Goal: Task Accomplishment & Management: Complete application form

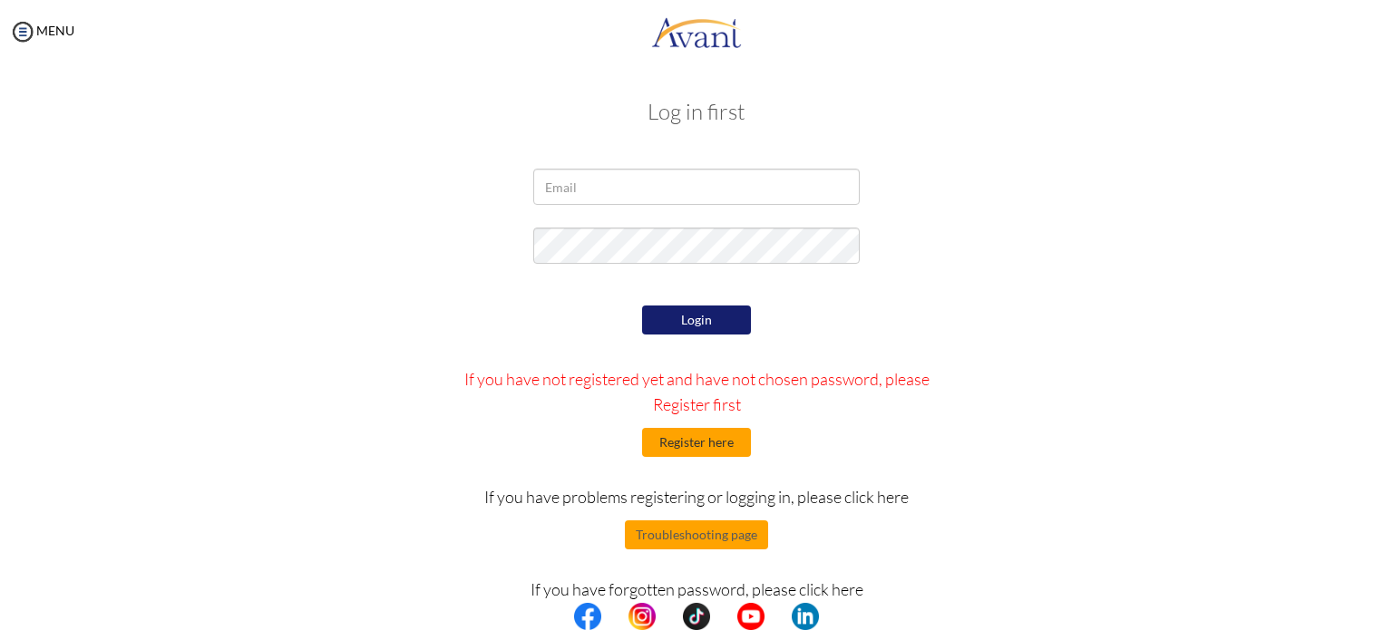
click at [695, 443] on button "Register here" at bounding box center [696, 442] width 109 height 29
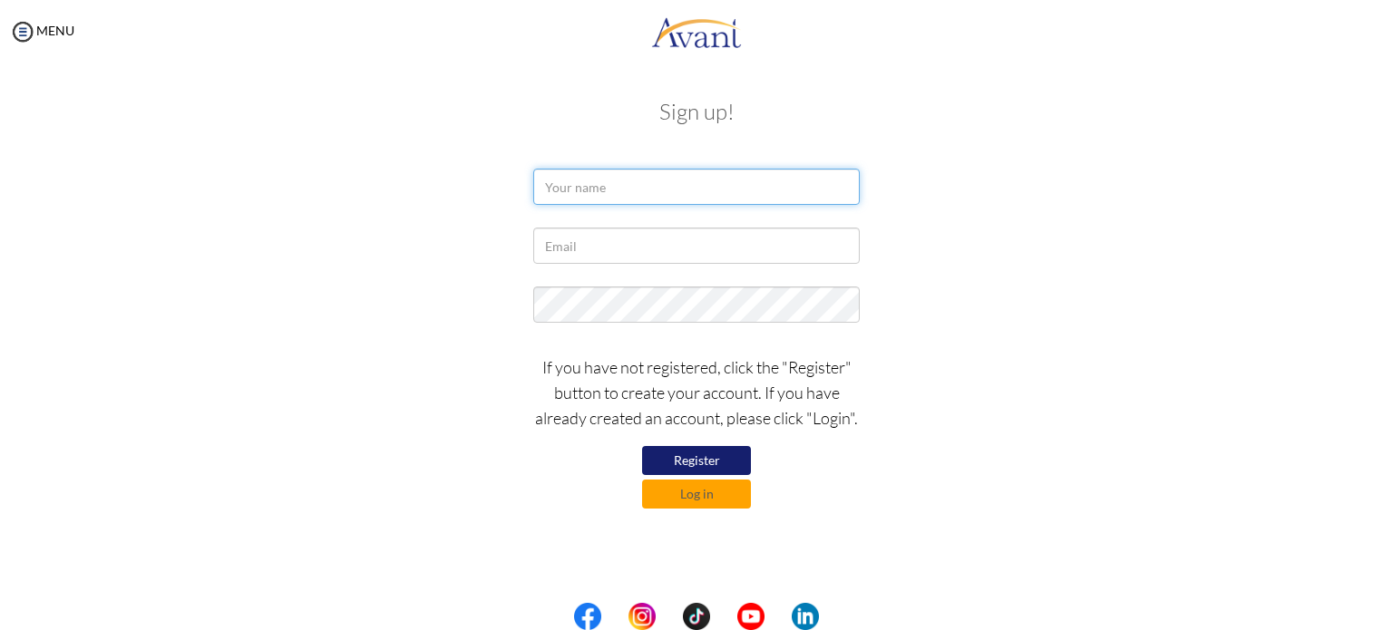
click at [642, 188] on input "text" at bounding box center [696, 187] width 326 height 36
type input "[PERSON_NAME]"
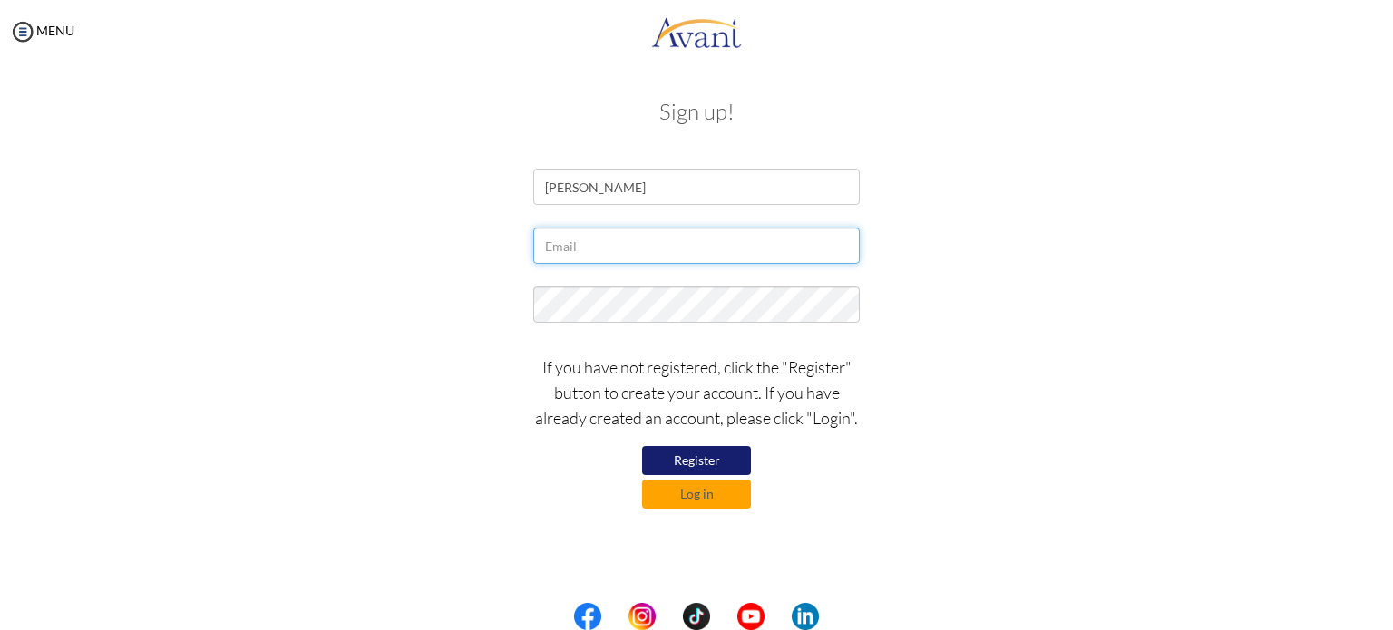
click at [626, 243] on input "text" at bounding box center [696, 246] width 326 height 36
type input "[PERSON_NAME][EMAIL_ADDRESS][DOMAIN_NAME]"
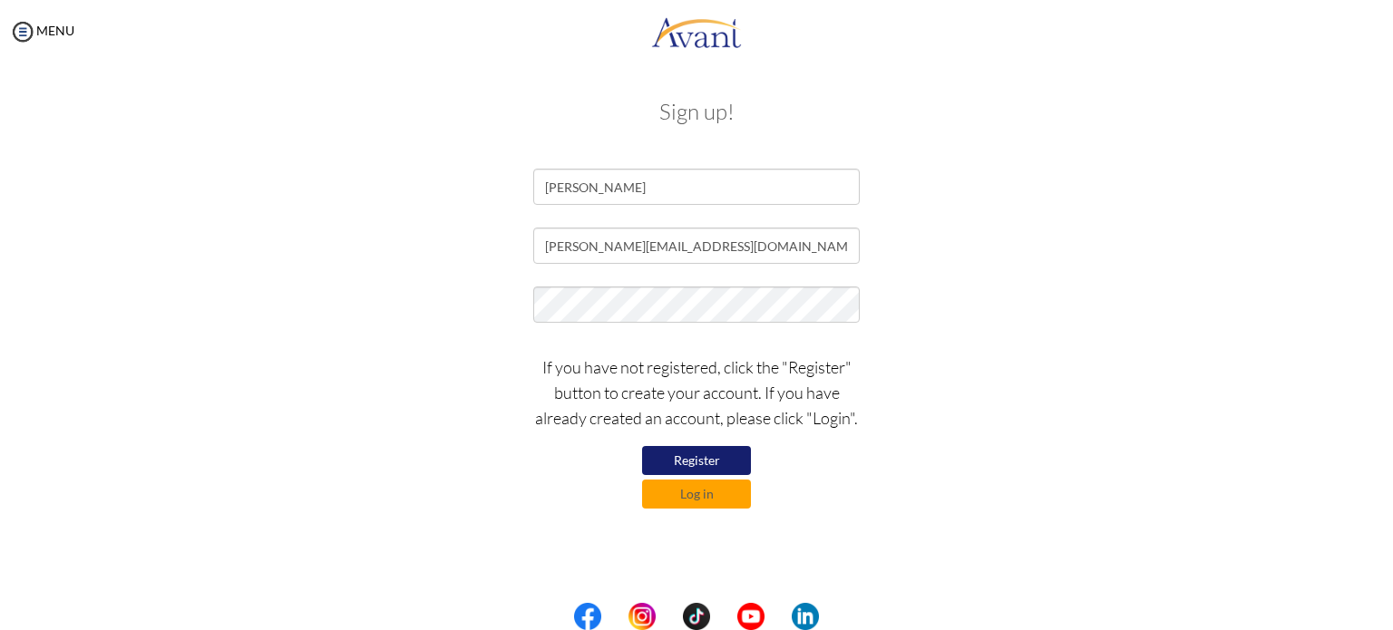
click at [709, 455] on button "Register" at bounding box center [696, 460] width 109 height 29
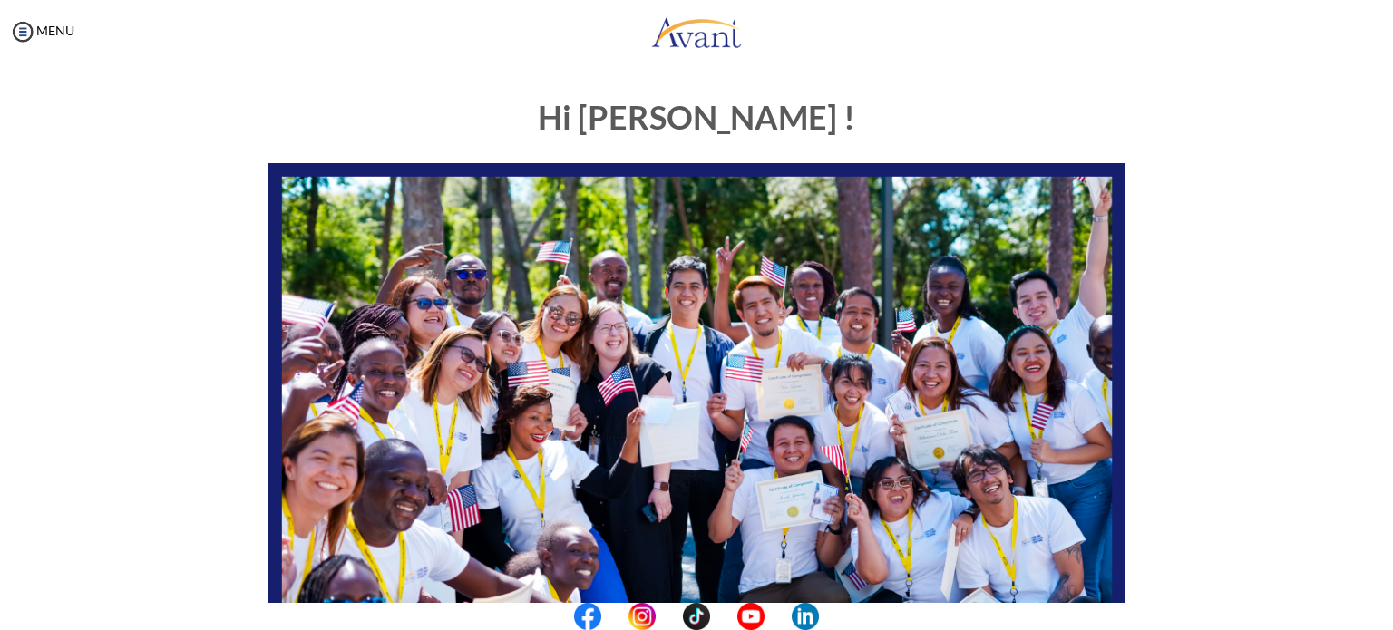
click at [0, 0] on div at bounding box center [0, 0] width 0 height 0
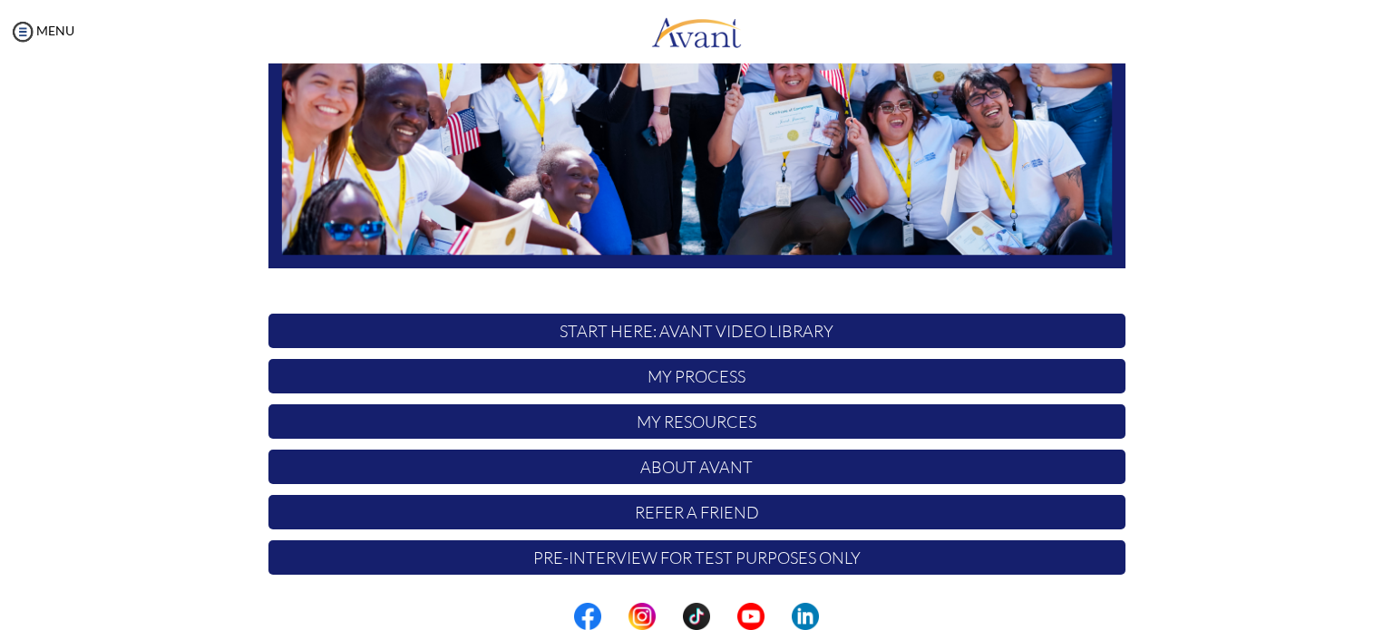
click at [700, 326] on p "START HERE: Avant Video Library" at bounding box center [696, 331] width 857 height 34
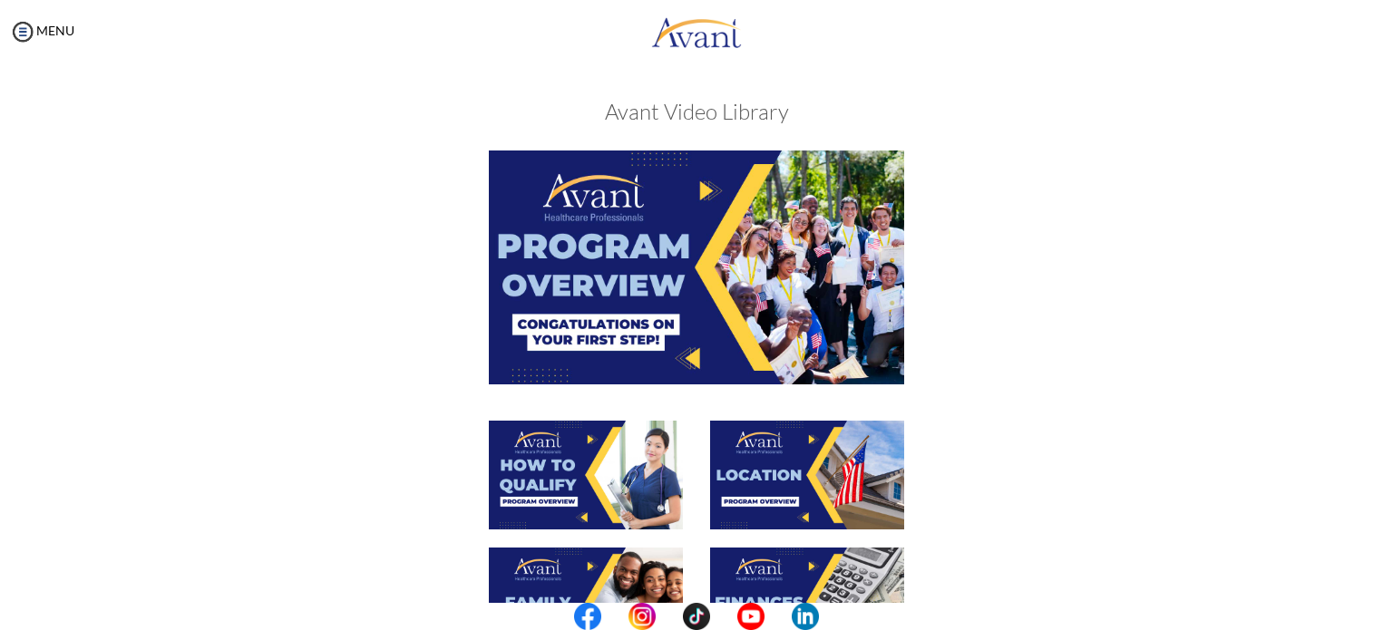
click at [691, 275] on img at bounding box center [696, 267] width 415 height 233
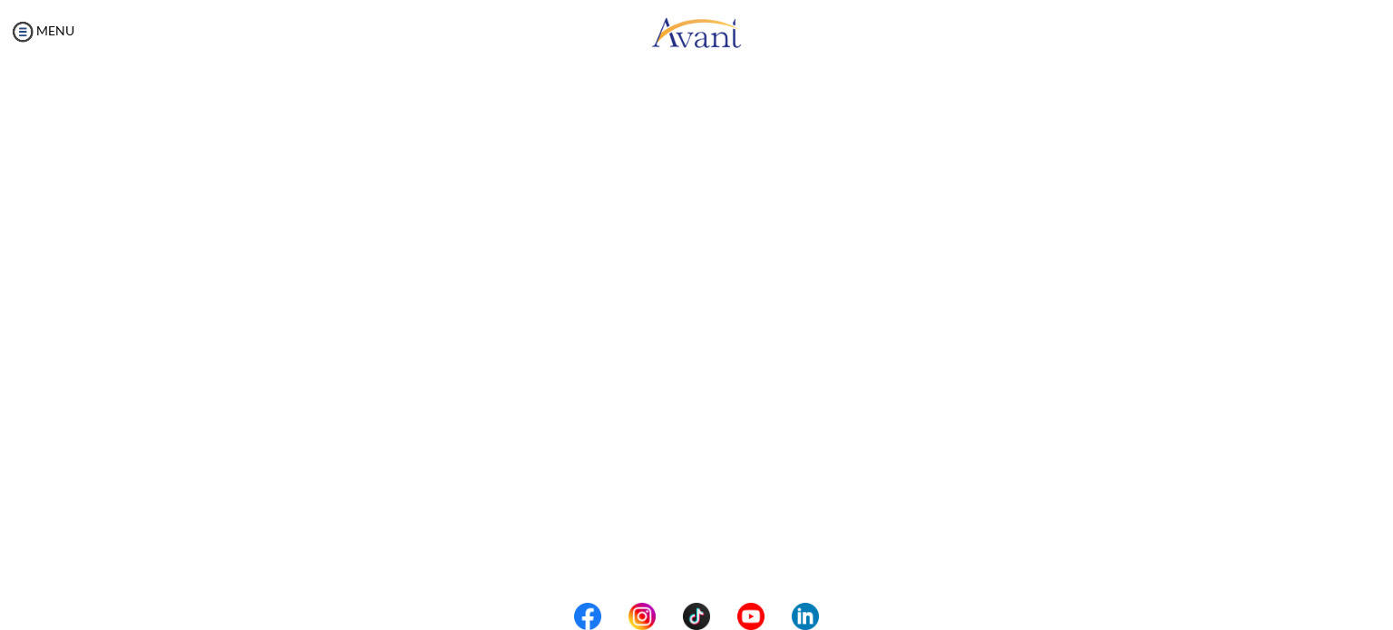
scroll to position [104, 0]
